Goal: Task Accomplishment & Management: Use online tool/utility

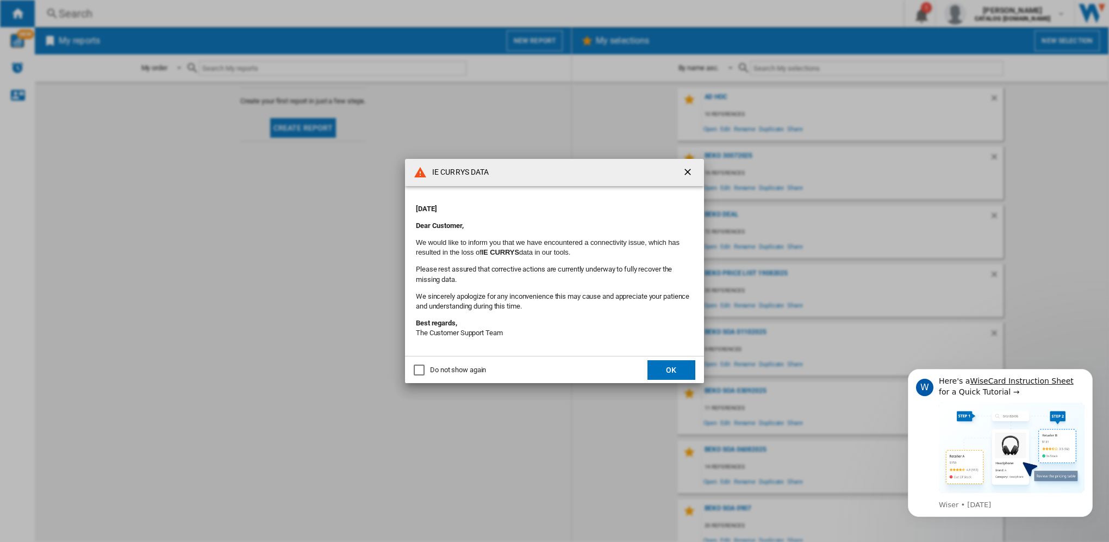
click at [678, 363] on button "OK" at bounding box center [672, 370] width 48 height 20
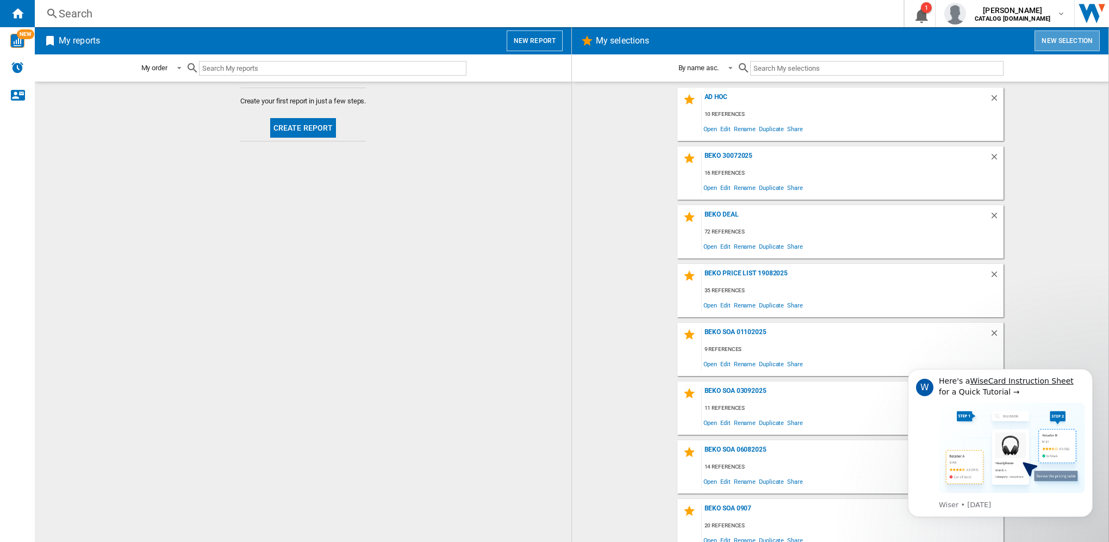
click at [1081, 38] on button "New selection" at bounding box center [1067, 40] width 65 height 21
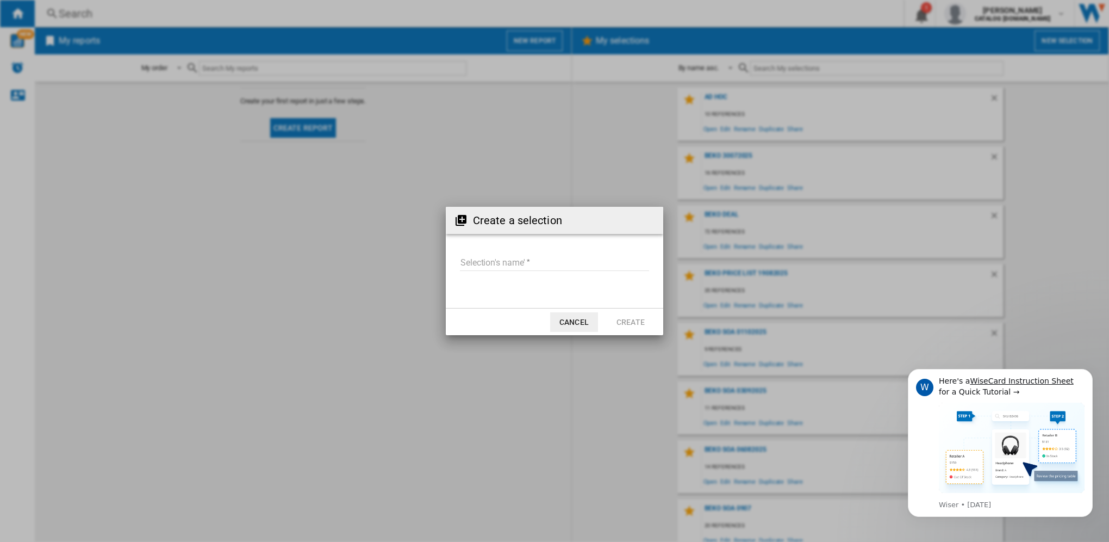
click at [510, 268] on input "Selection's name'" at bounding box center [554, 263] width 189 height 16
type input "**********"
click at [623, 316] on button "Create" at bounding box center [631, 322] width 48 height 20
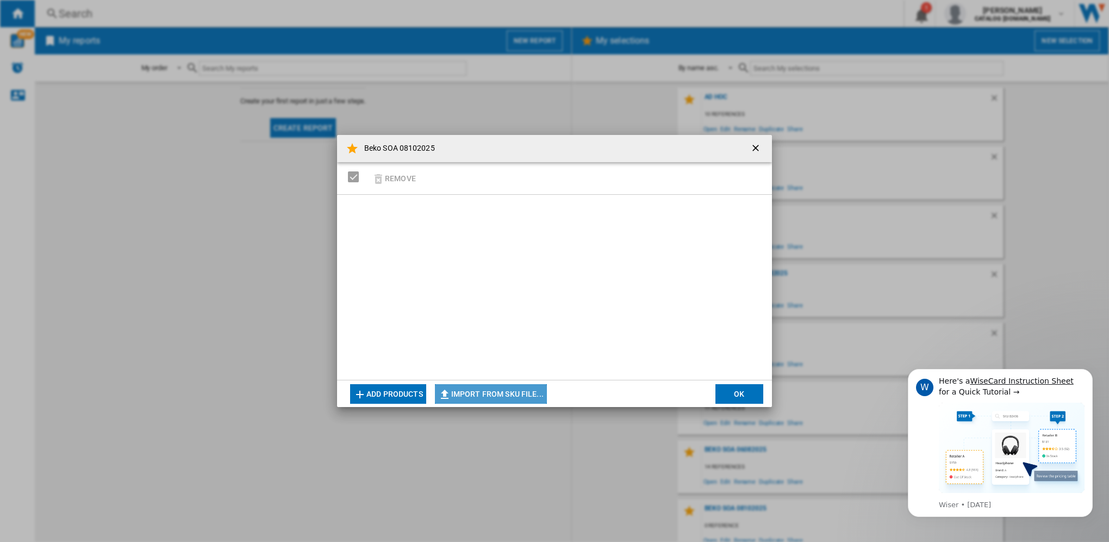
click at [486, 394] on button "Import from SKU file..." at bounding box center [491, 394] width 112 height 20
type input "**********"
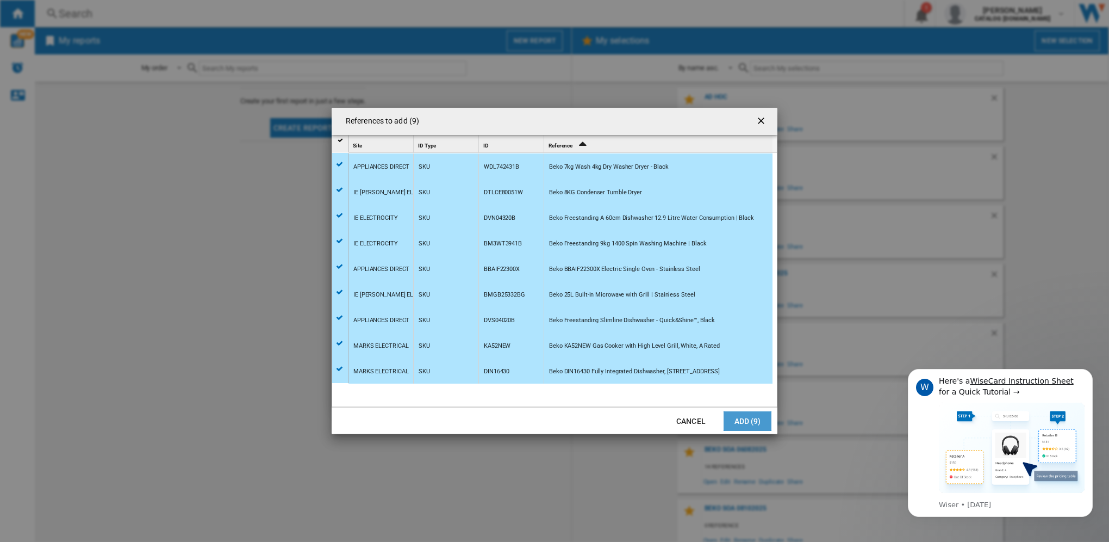
click at [744, 423] on button "Add (9)" at bounding box center [748, 421] width 48 height 20
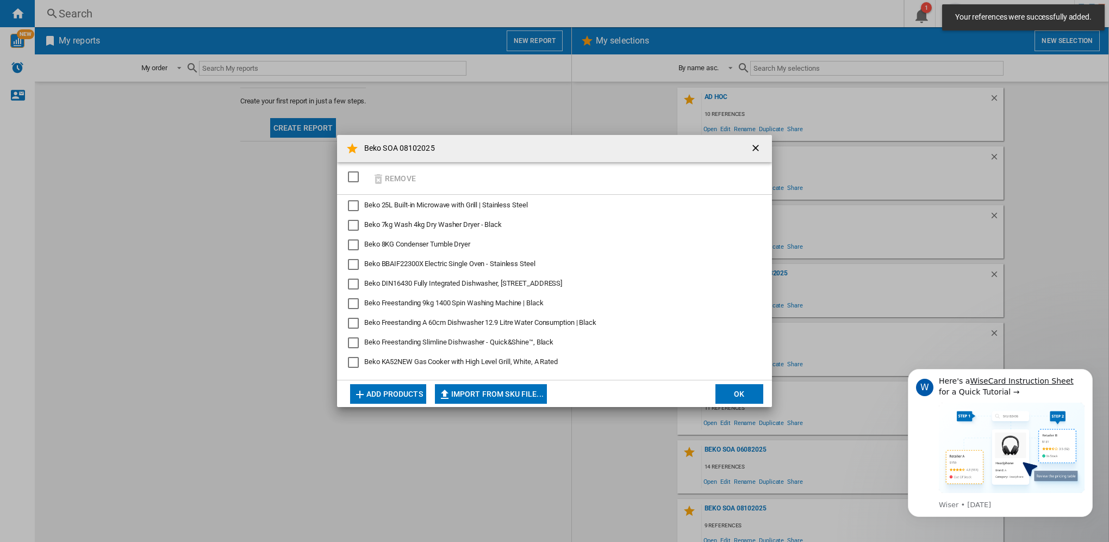
click at [736, 395] on button "OK" at bounding box center [740, 394] width 48 height 20
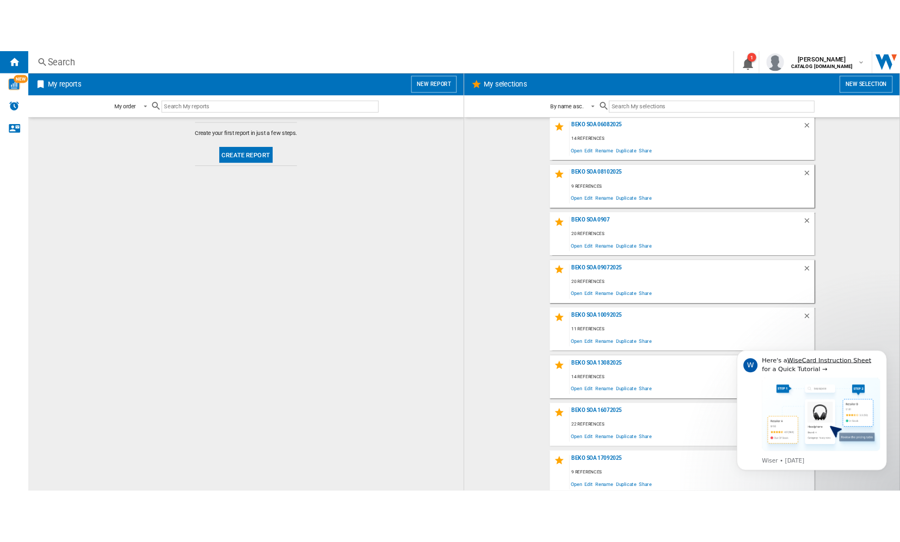
scroll to position [332, 0]
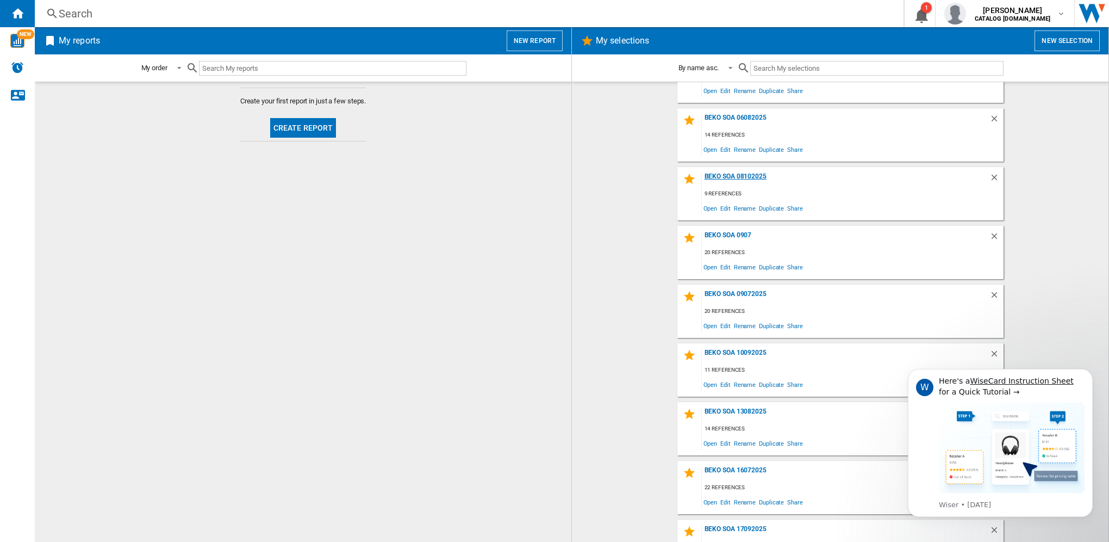
click at [745, 177] on div "Beko SOA 08102025" at bounding box center [846, 179] width 288 height 15
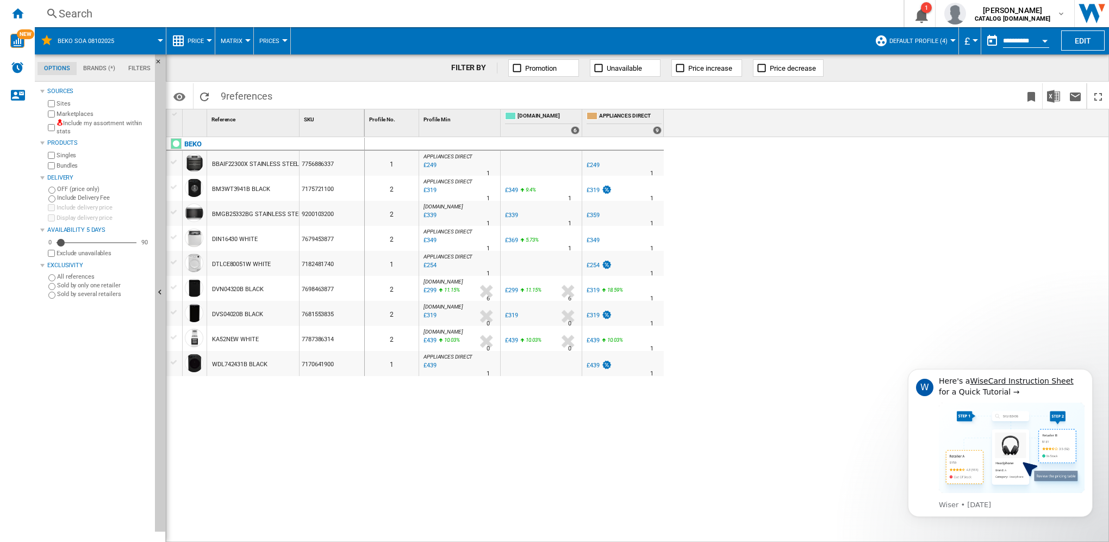
click at [946, 41] on button "Default profile (4)" at bounding box center [922, 40] width 64 height 27
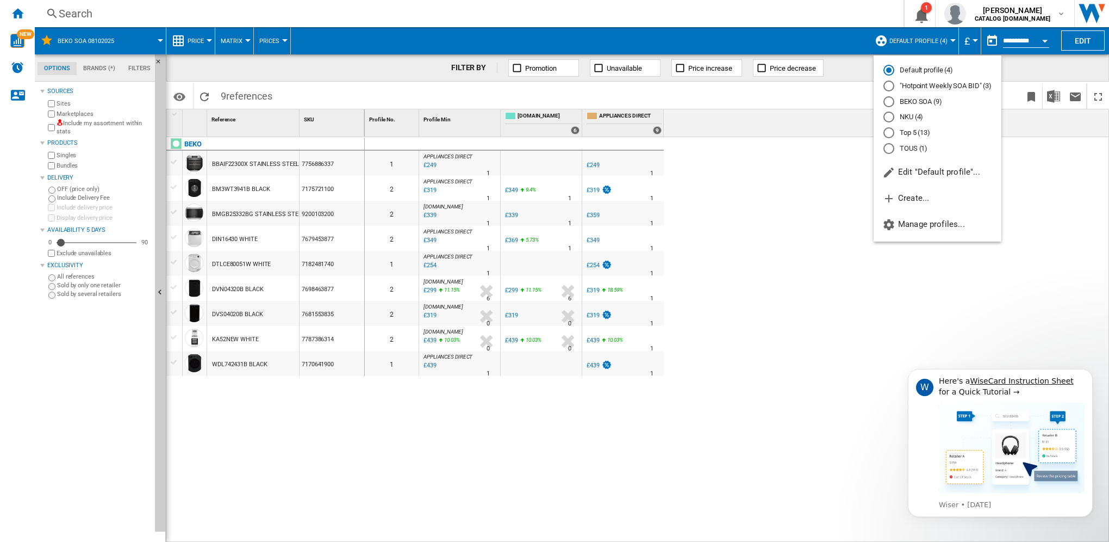
click at [920, 102] on md-radio-button "BEKO SOA (9)" at bounding box center [938, 101] width 108 height 10
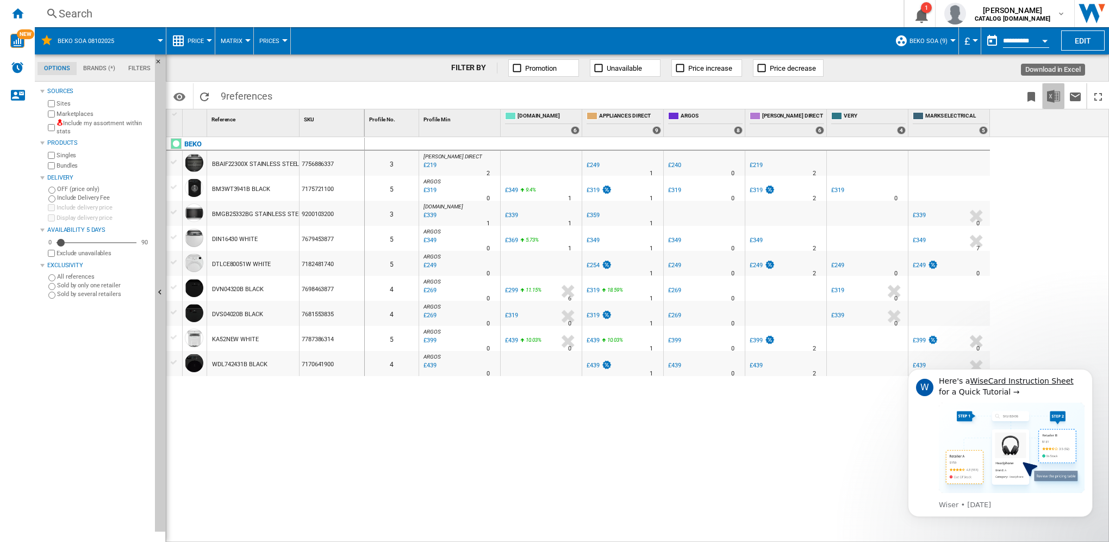
click at [1049, 95] on img "Download in Excel" at bounding box center [1053, 96] width 13 height 13
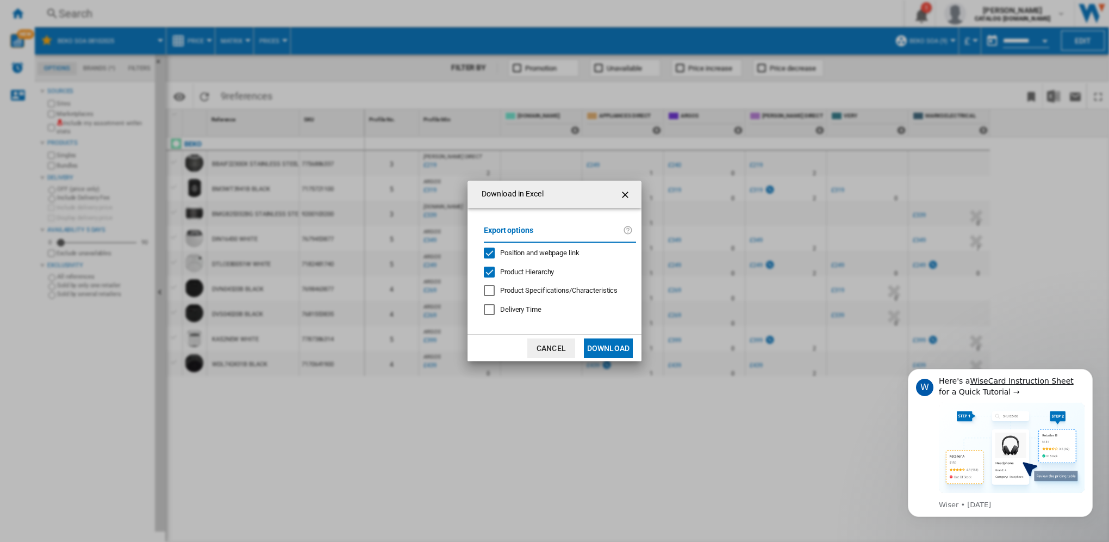
click at [617, 344] on button "Download" at bounding box center [608, 348] width 49 height 20
